Goal: Find specific page/section: Find specific page/section

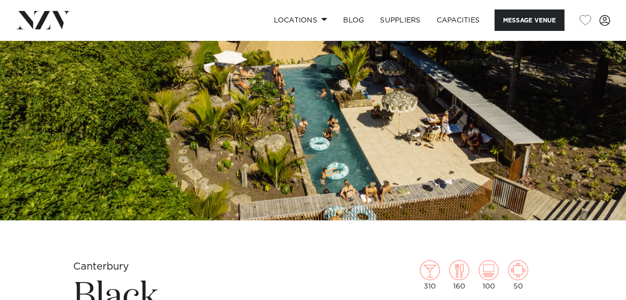
scroll to position [109, 0]
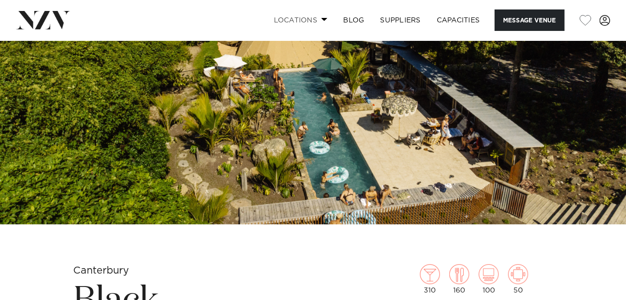
click at [323, 19] on span at bounding box center [324, 18] width 6 height 3
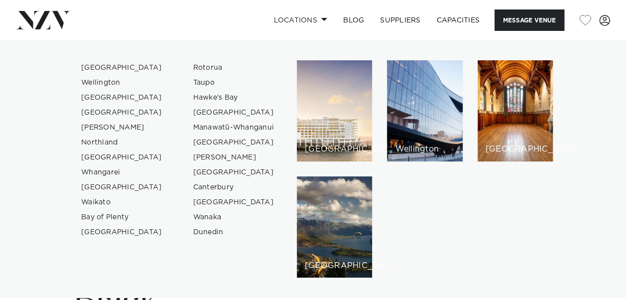
click at [530, 229] on div "[GEOGRAPHIC_DATA] [GEOGRAPHIC_DATA] [GEOGRAPHIC_DATA] [GEOGRAPHIC_DATA]" at bounding box center [425, 168] width 256 height 217
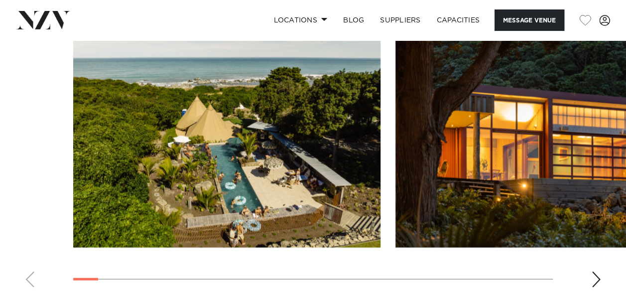
scroll to position [1012, 0]
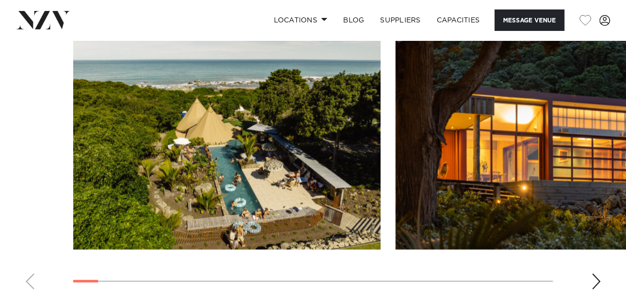
click at [596, 273] on div "Next slide" at bounding box center [596, 281] width 10 height 16
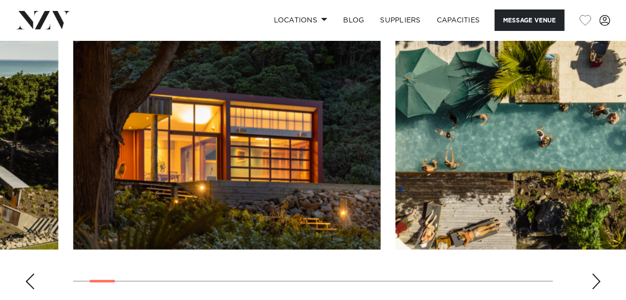
click at [596, 273] on div "Next slide" at bounding box center [596, 281] width 10 height 16
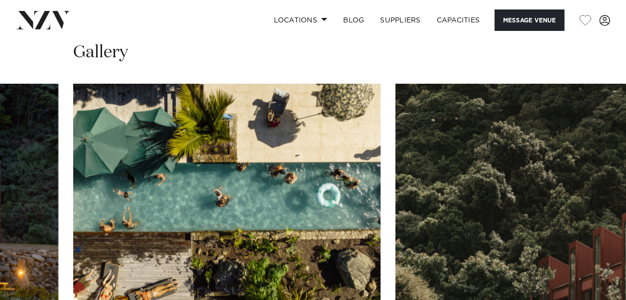
scroll to position [951, 0]
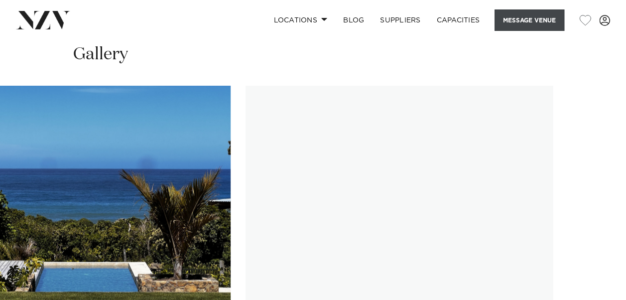
click at [538, 21] on button "Message Venue" at bounding box center [529, 19] width 70 height 21
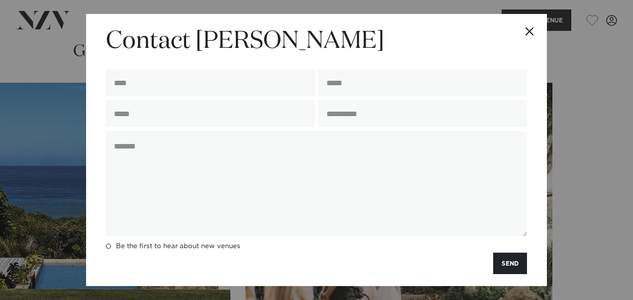
click at [527, 34] on button "Close" at bounding box center [529, 31] width 35 height 35
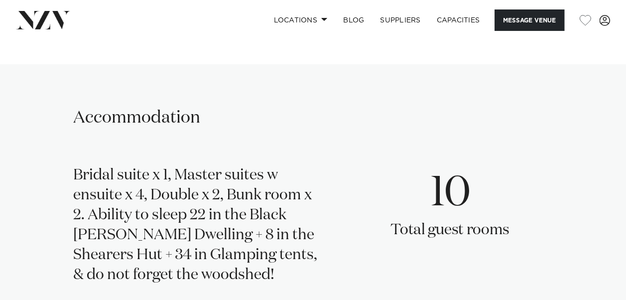
scroll to position [1460, 0]
